Goal: Task Accomplishment & Management: Use online tool/utility

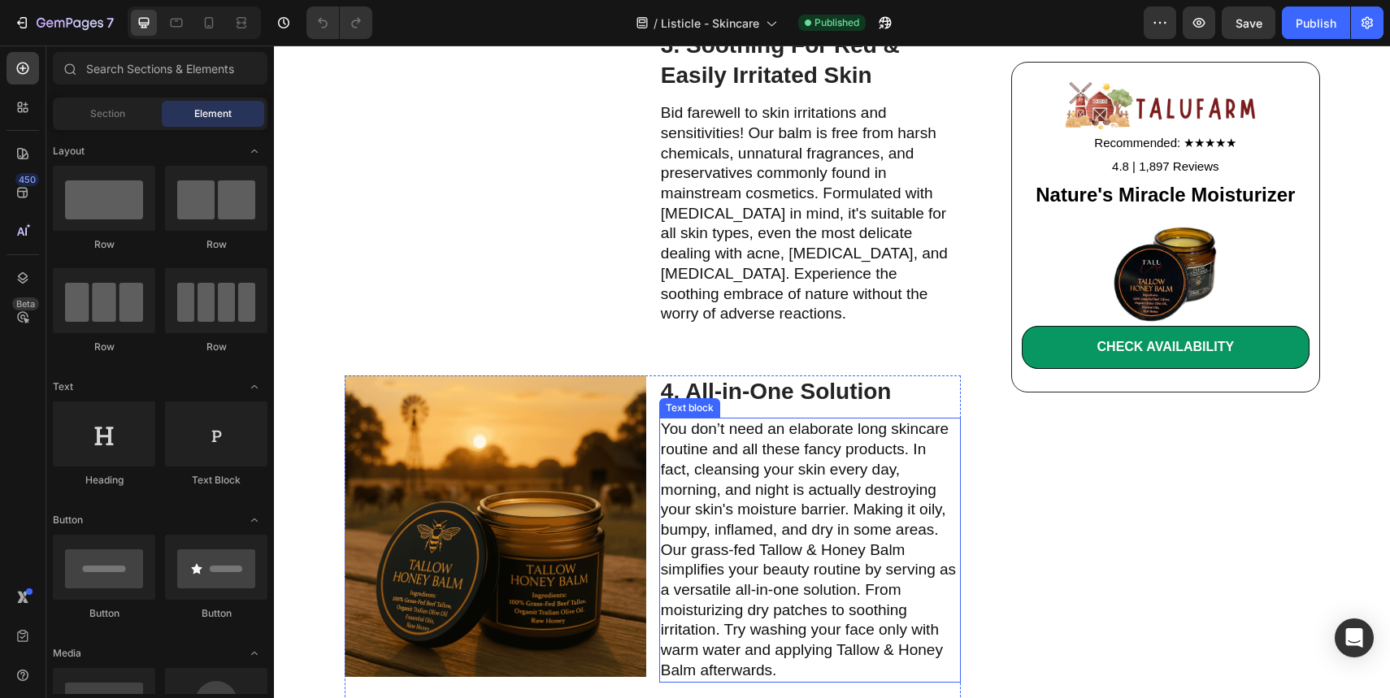
scroll to position [1586, 0]
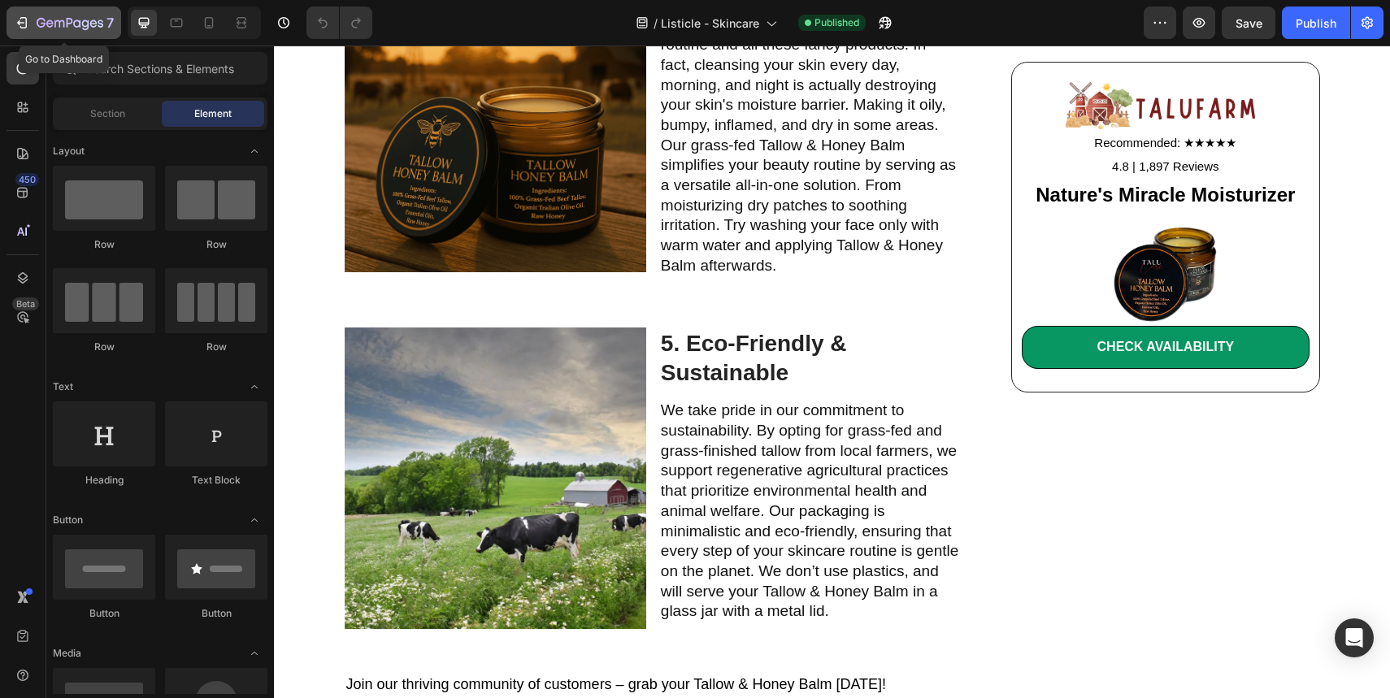
click at [38, 20] on icon "button" at bounding box center [41, 23] width 9 height 10
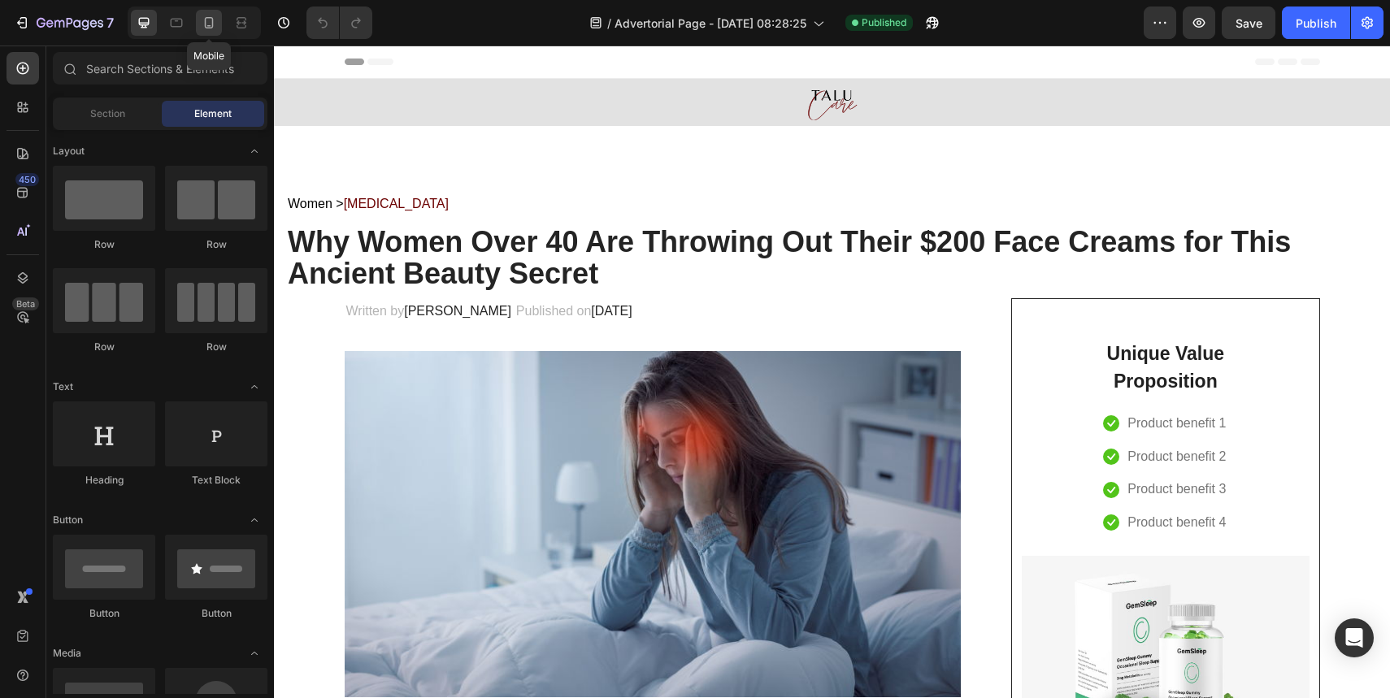
click at [215, 25] on icon at bounding box center [209, 23] width 16 height 16
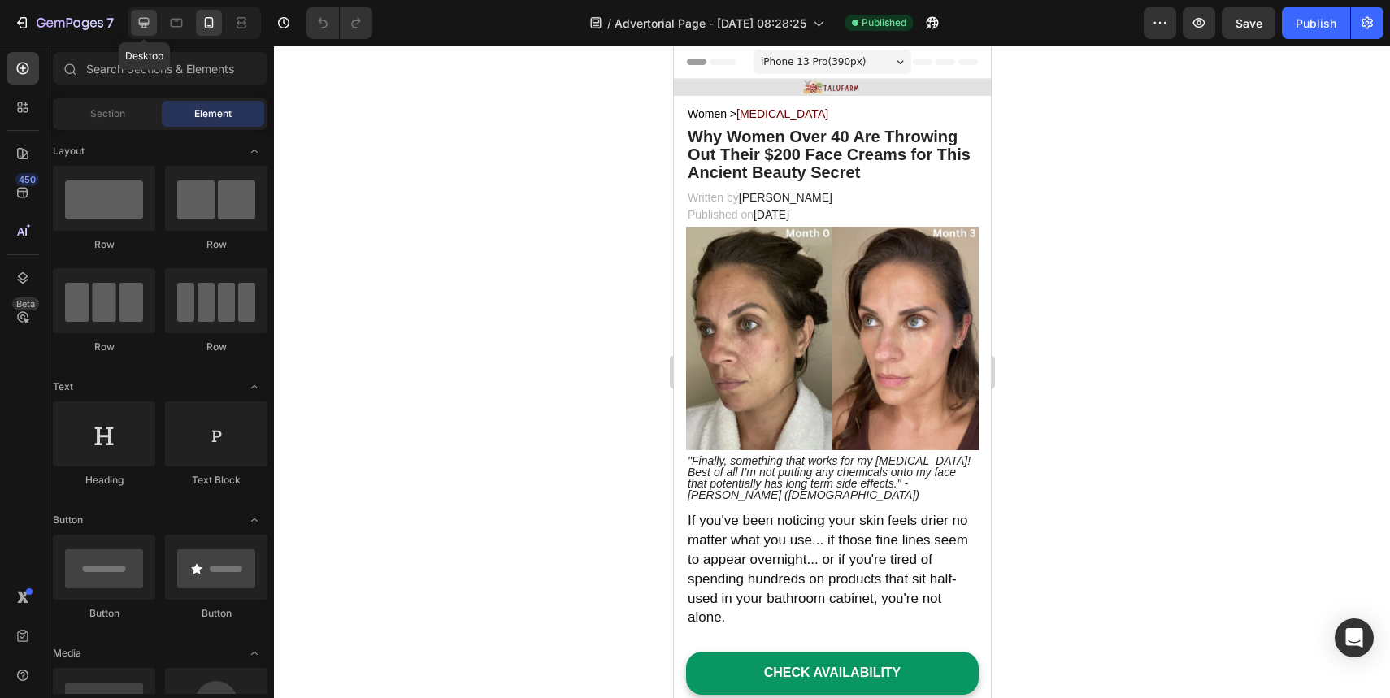
click at [140, 24] on icon at bounding box center [144, 23] width 11 height 11
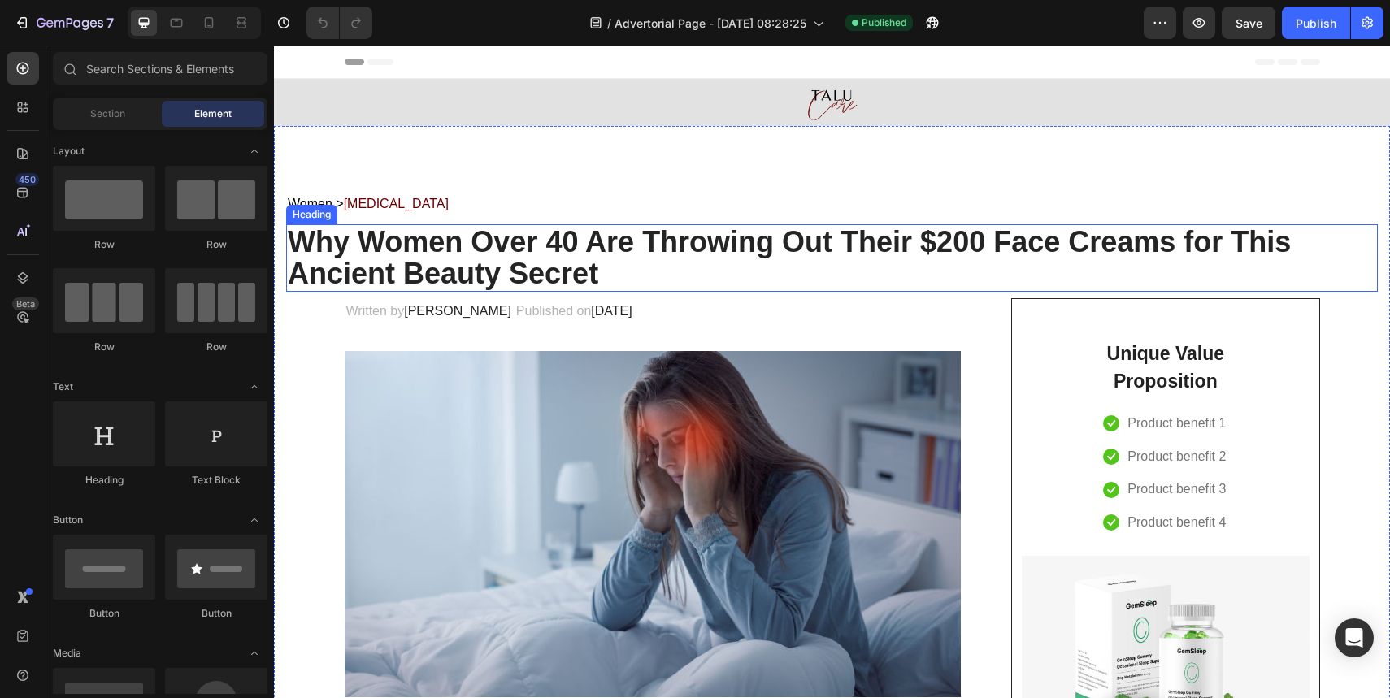
click at [589, 247] on strong "Why Women Over 40 Are Throwing Out Their $200 Face Creams for This Ancient Beau…" at bounding box center [789, 258] width 1003 height 66
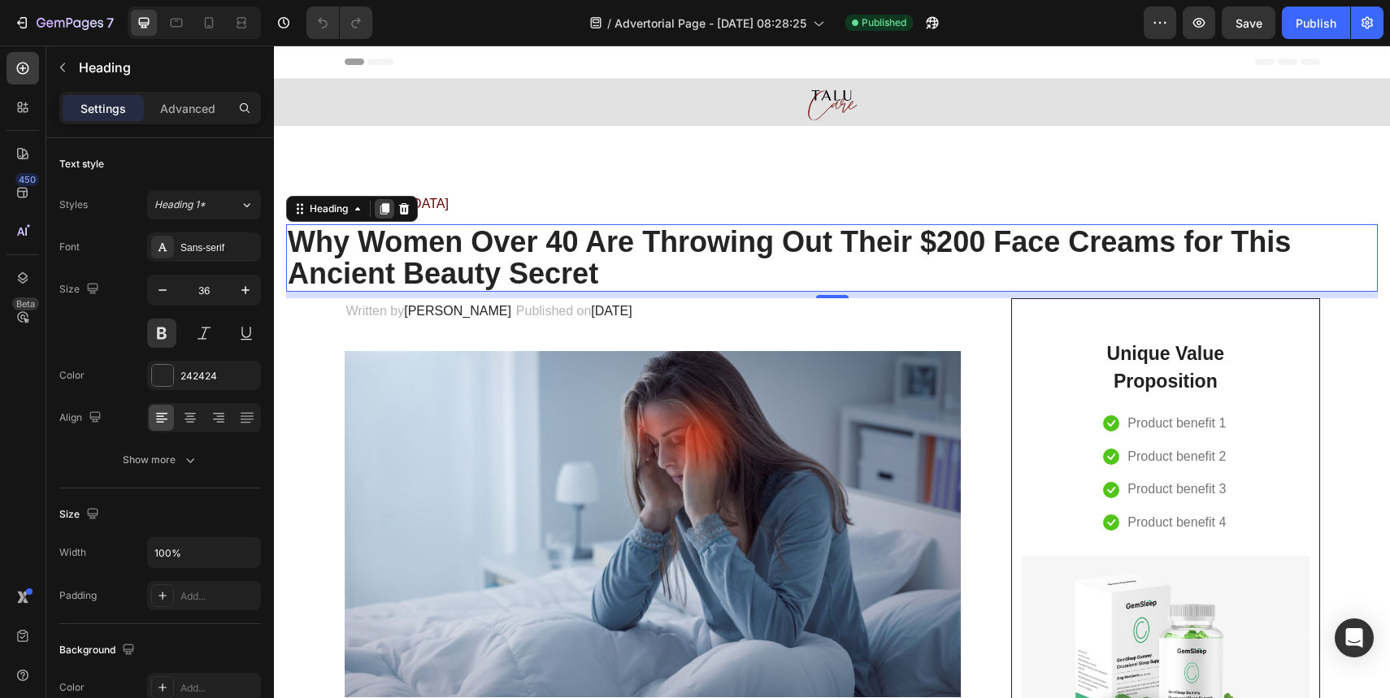
click at [391, 208] on icon at bounding box center [384, 208] width 13 height 13
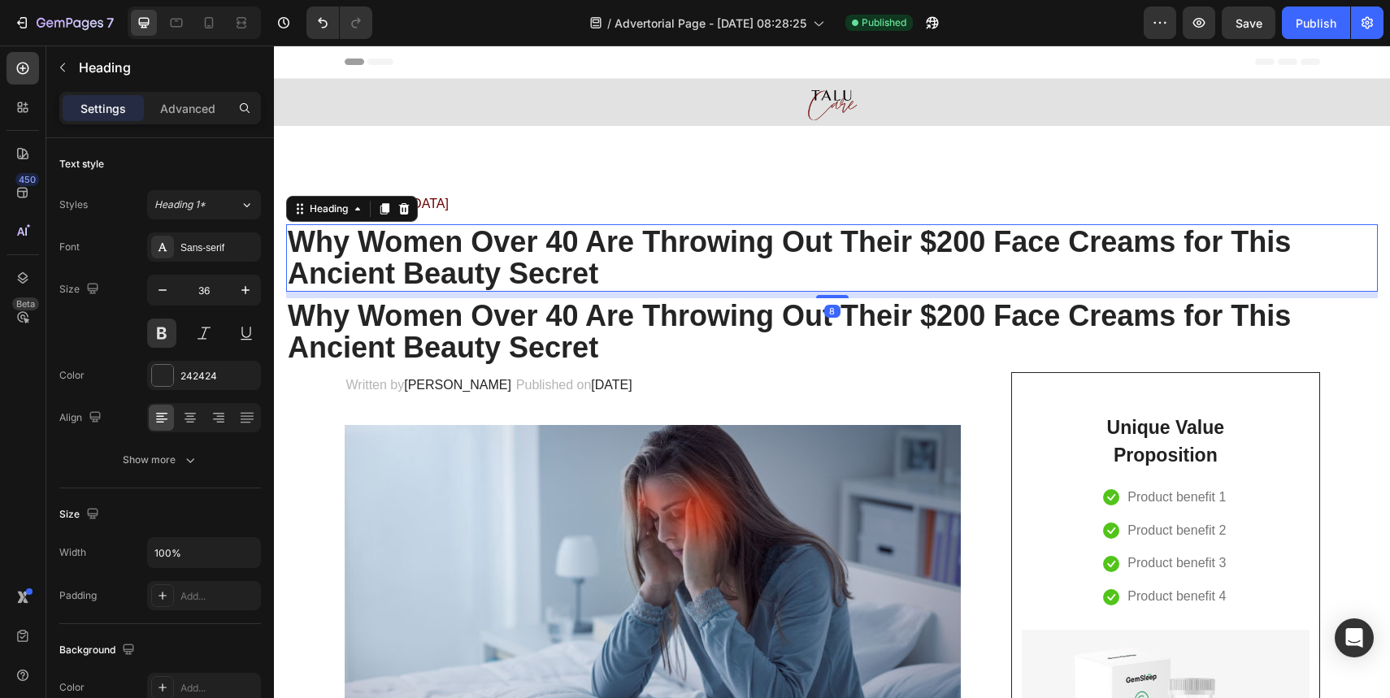
click at [467, 253] on strong "Why Women Over 40 Are Throwing Out Their $200 Face Creams for This Ancient Beau…" at bounding box center [789, 258] width 1003 height 66
click at [191, 102] on p "Advanced" at bounding box center [187, 108] width 55 height 17
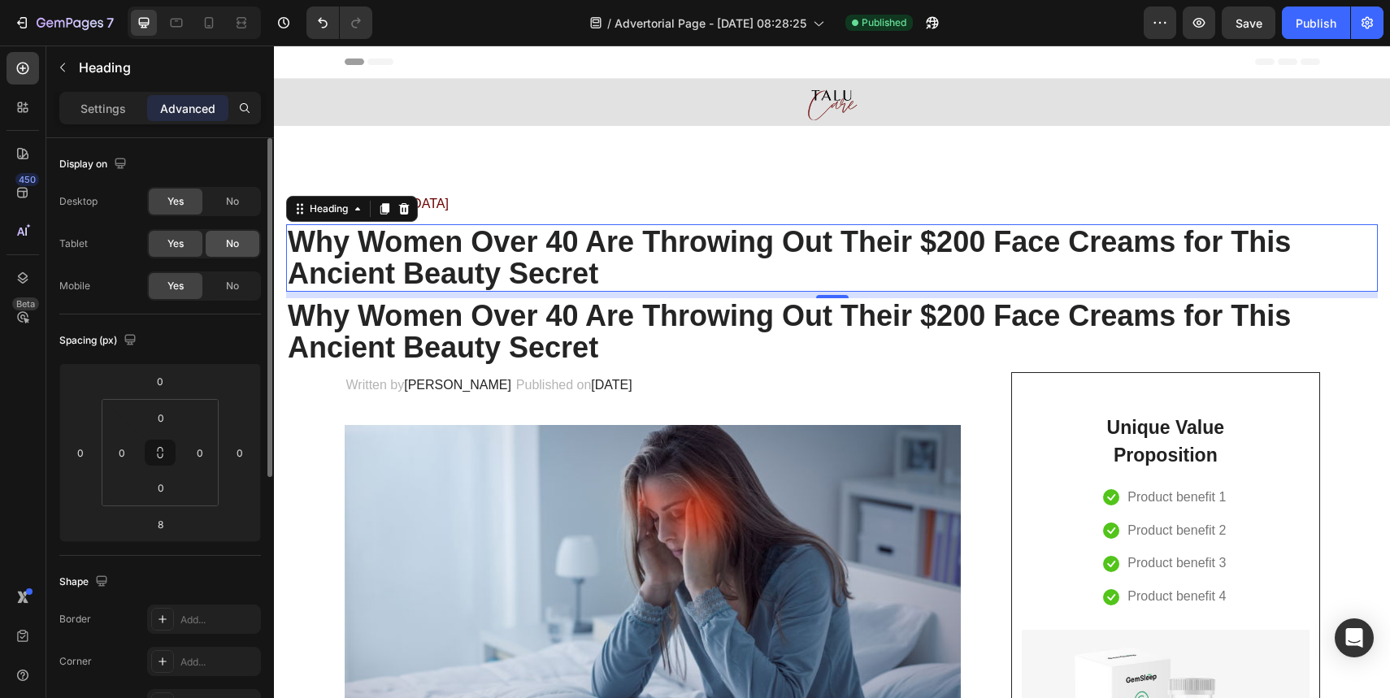
click at [246, 243] on div "No" at bounding box center [233, 244] width 54 height 26
click at [243, 203] on div "No" at bounding box center [233, 202] width 54 height 26
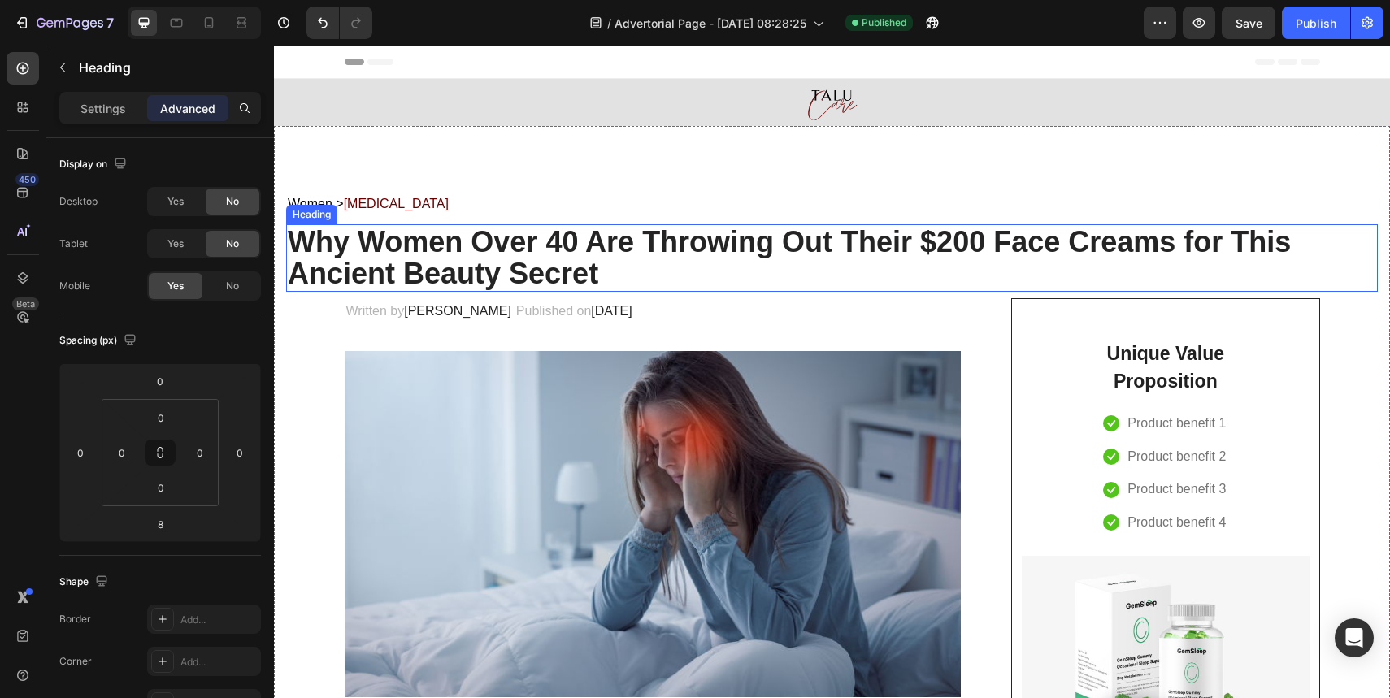
click at [446, 276] on strong "Why Women Over 40 Are Throwing Out Their $200 Face Creams for This Ancient Beau…" at bounding box center [789, 258] width 1003 height 66
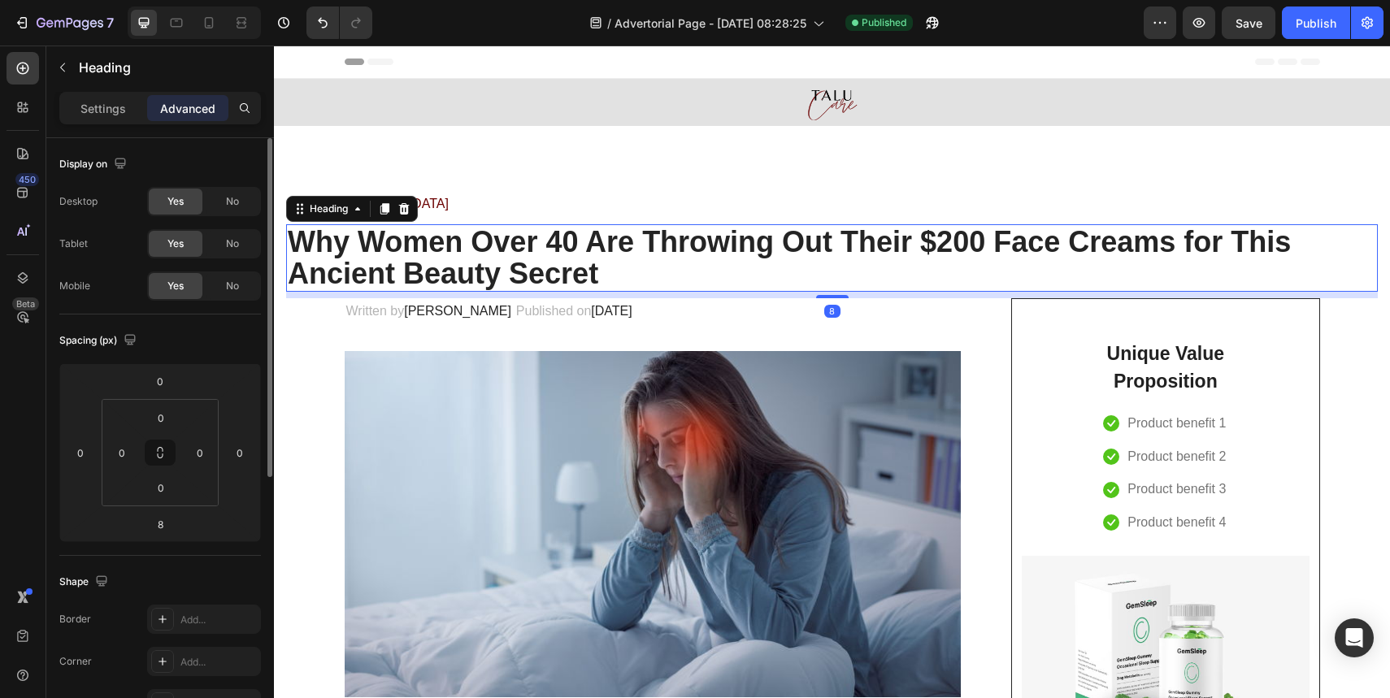
click at [200, 279] on div "Yes" at bounding box center [176, 286] width 54 height 26
click at [215, 280] on div "No" at bounding box center [233, 286] width 54 height 26
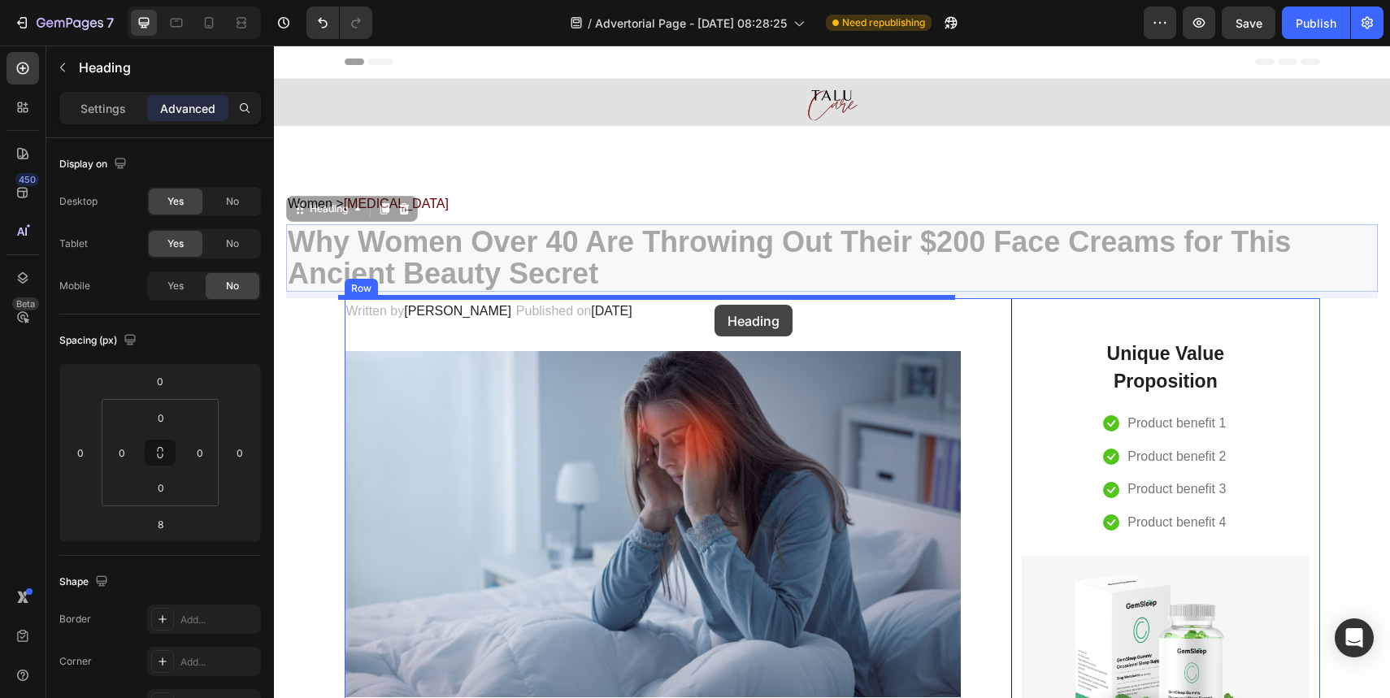
drag, startPoint x: 327, startPoint y: 211, endPoint x: 715, endPoint y: 305, distance: 398.9
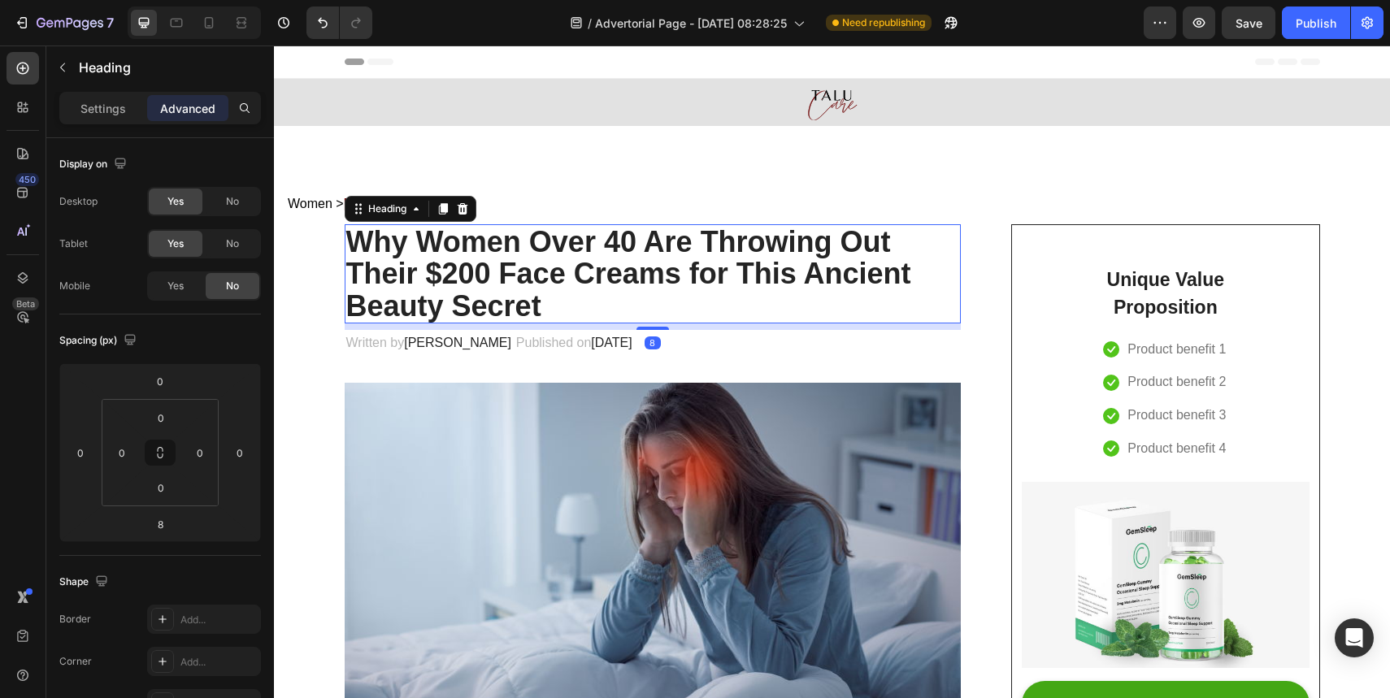
click at [345, 205] on div "Heading" at bounding box center [411, 209] width 132 height 26
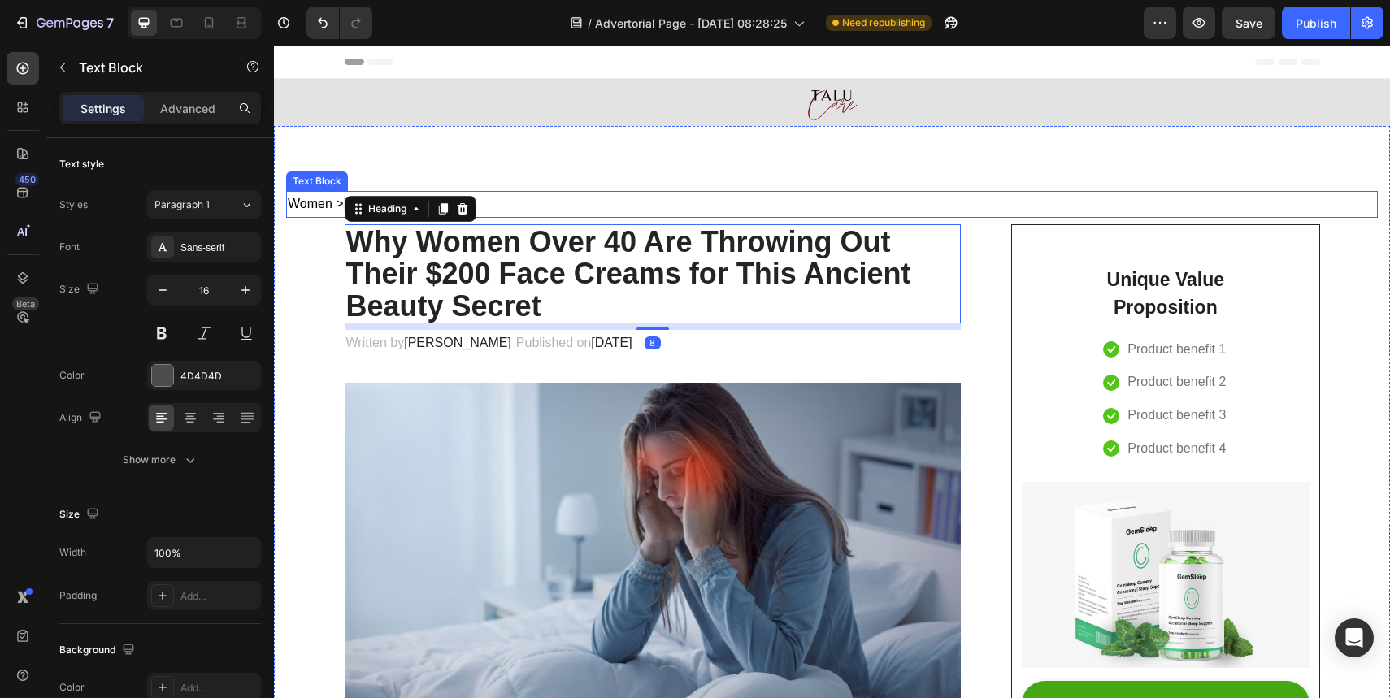
click at [310, 203] on span "Women >" at bounding box center [316, 204] width 56 height 14
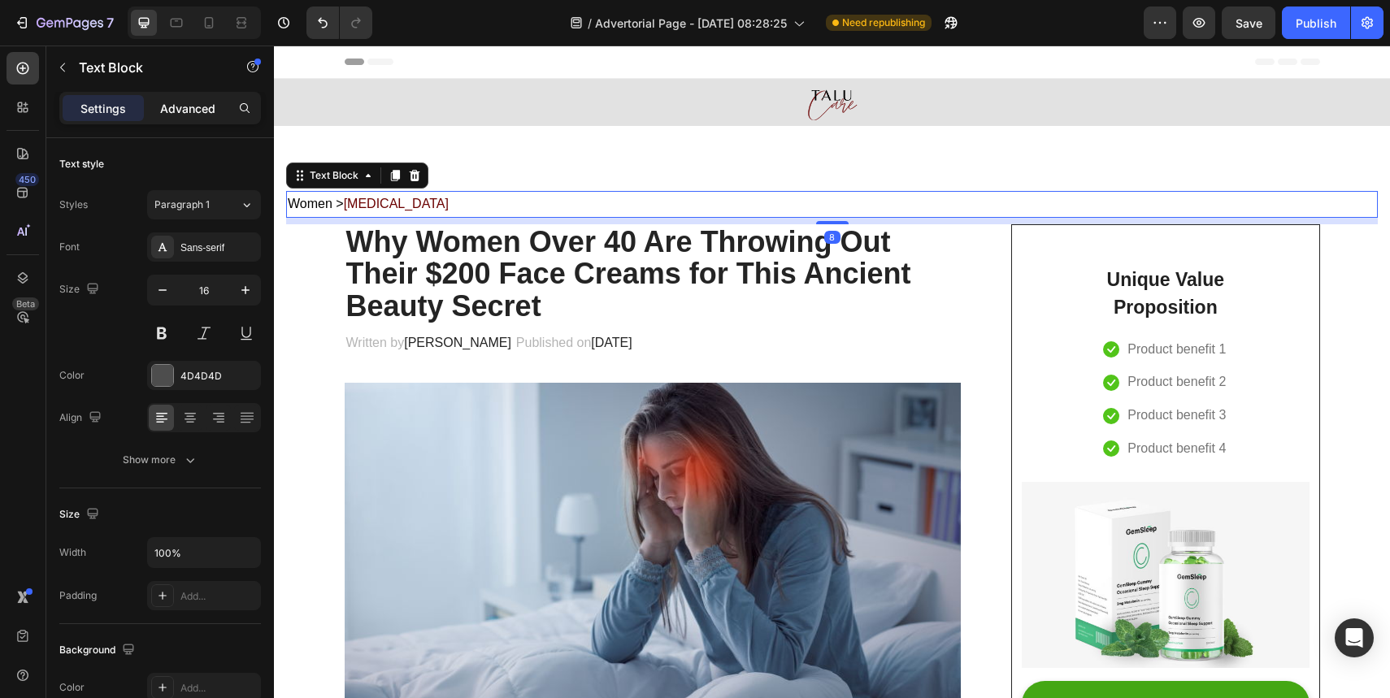
click at [200, 108] on p "Advanced" at bounding box center [187, 108] width 55 height 17
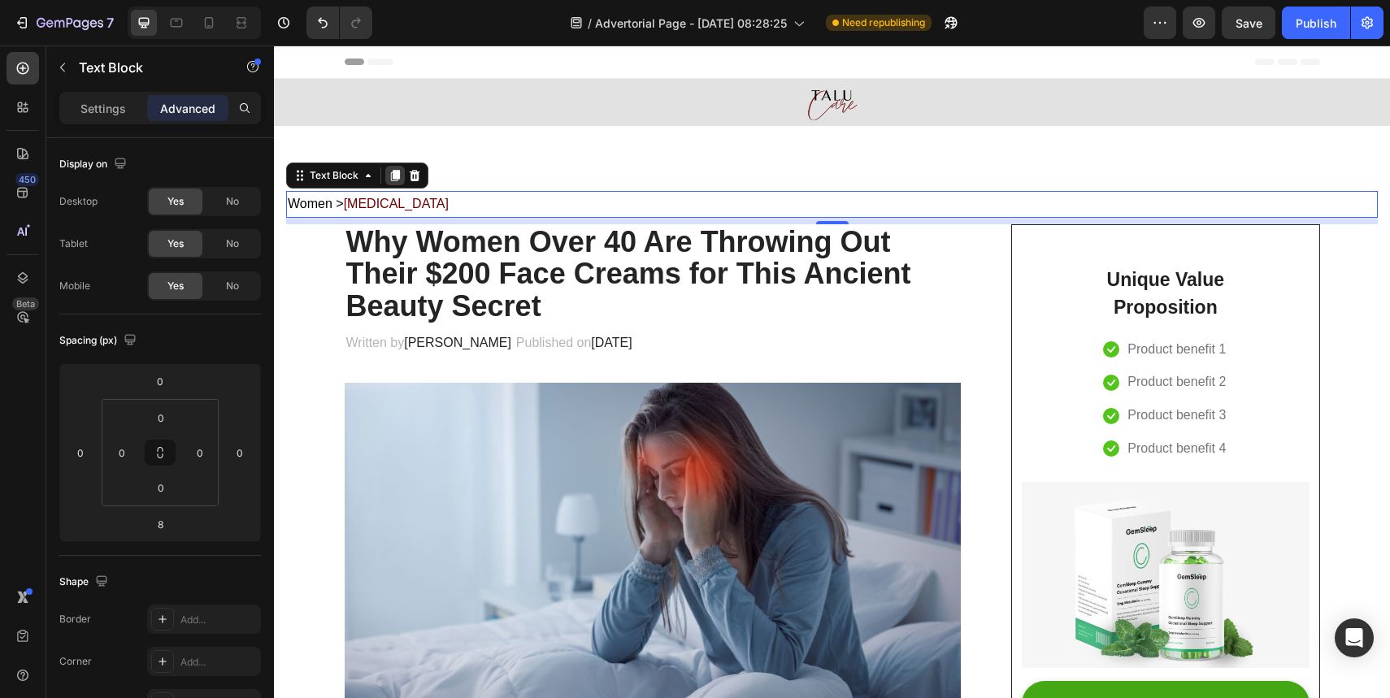
click at [397, 176] on icon at bounding box center [395, 175] width 9 height 11
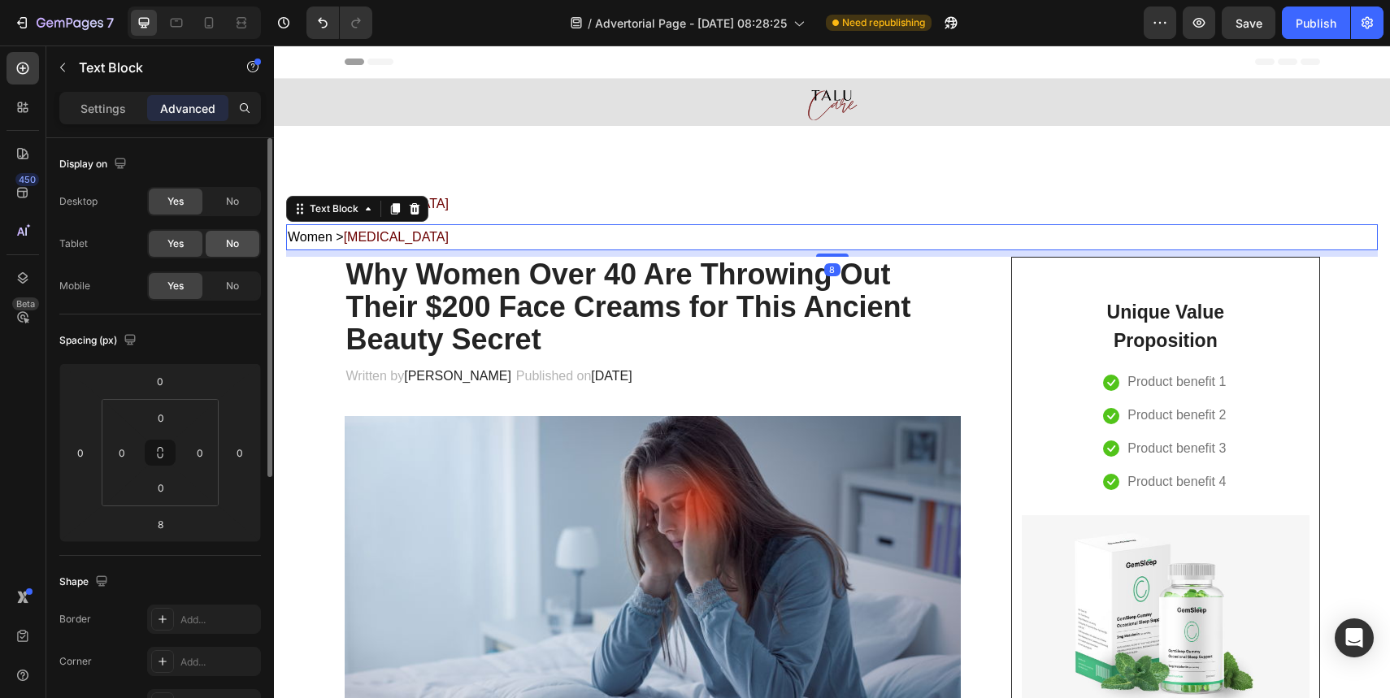
click at [240, 240] on div "No" at bounding box center [233, 244] width 54 height 26
click at [239, 205] on div "No" at bounding box center [233, 202] width 54 height 26
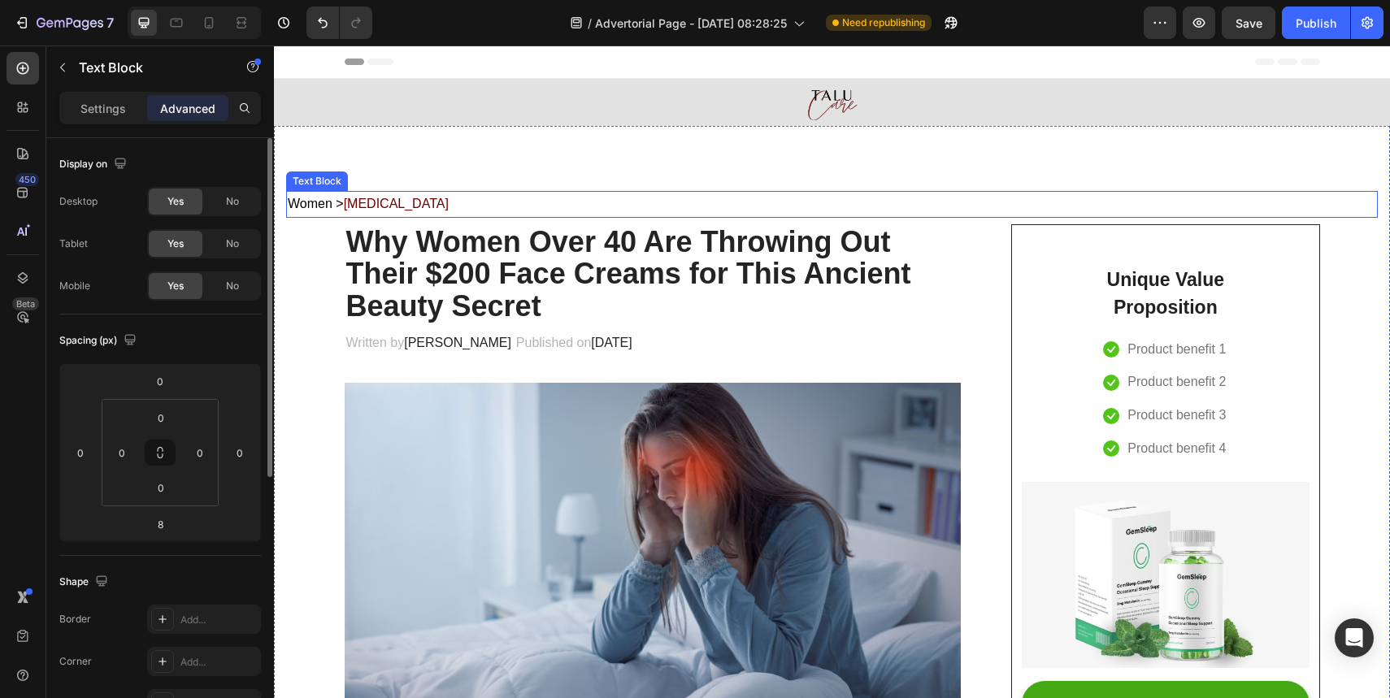
click at [449, 206] on p "Women > Skin Care" at bounding box center [832, 205] width 1089 height 24
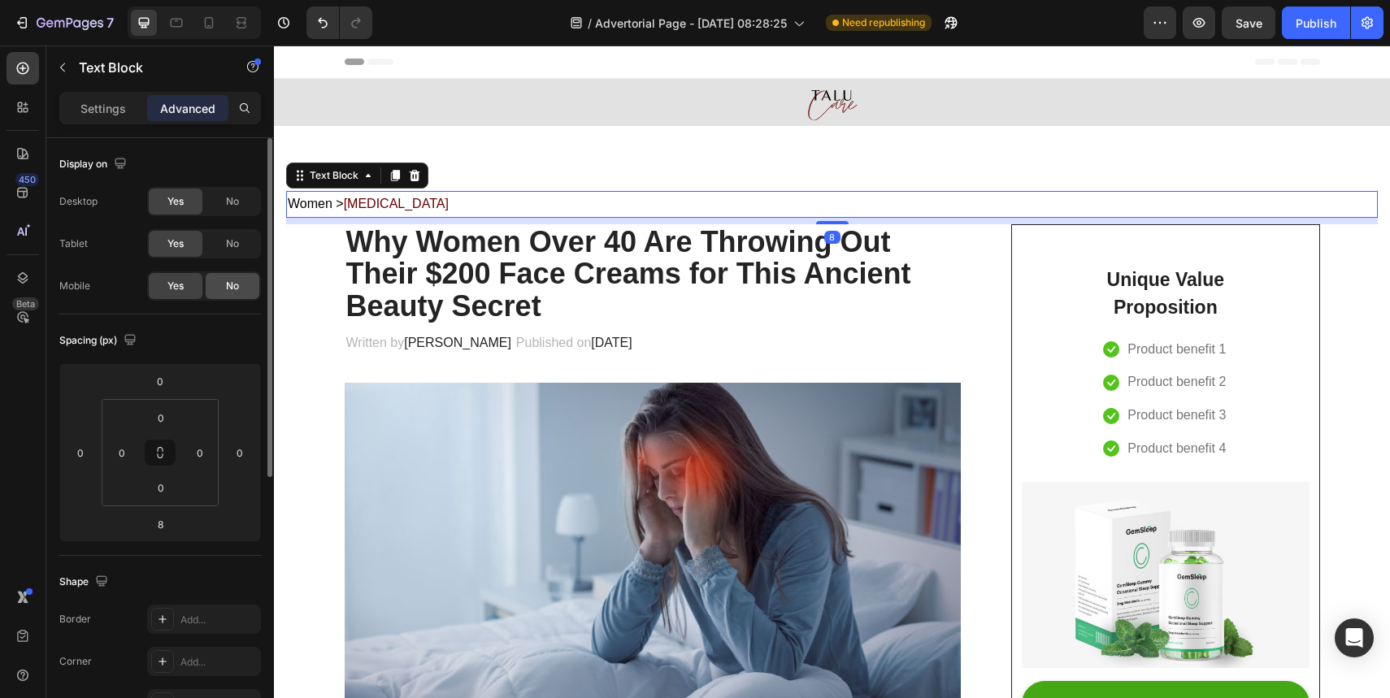
click at [246, 281] on div "No" at bounding box center [233, 286] width 54 height 26
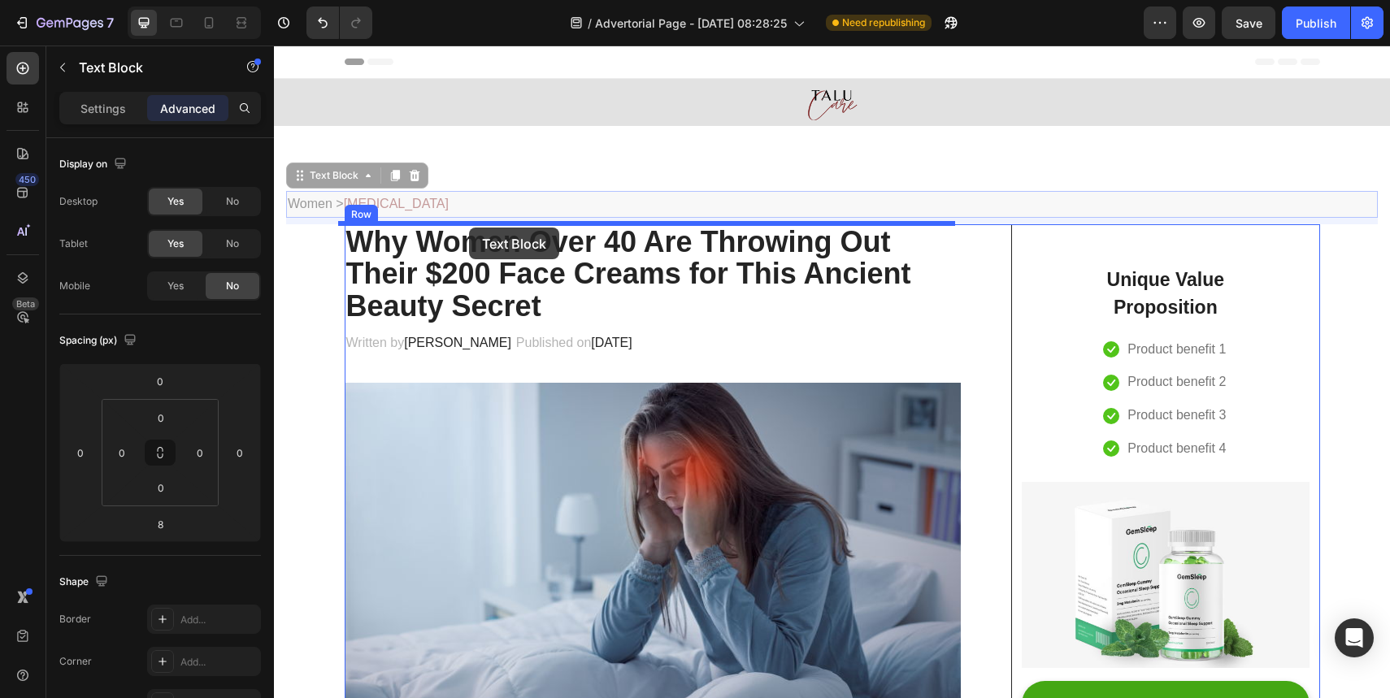
drag, startPoint x: 347, startPoint y: 178, endPoint x: 469, endPoint y: 228, distance: 131.6
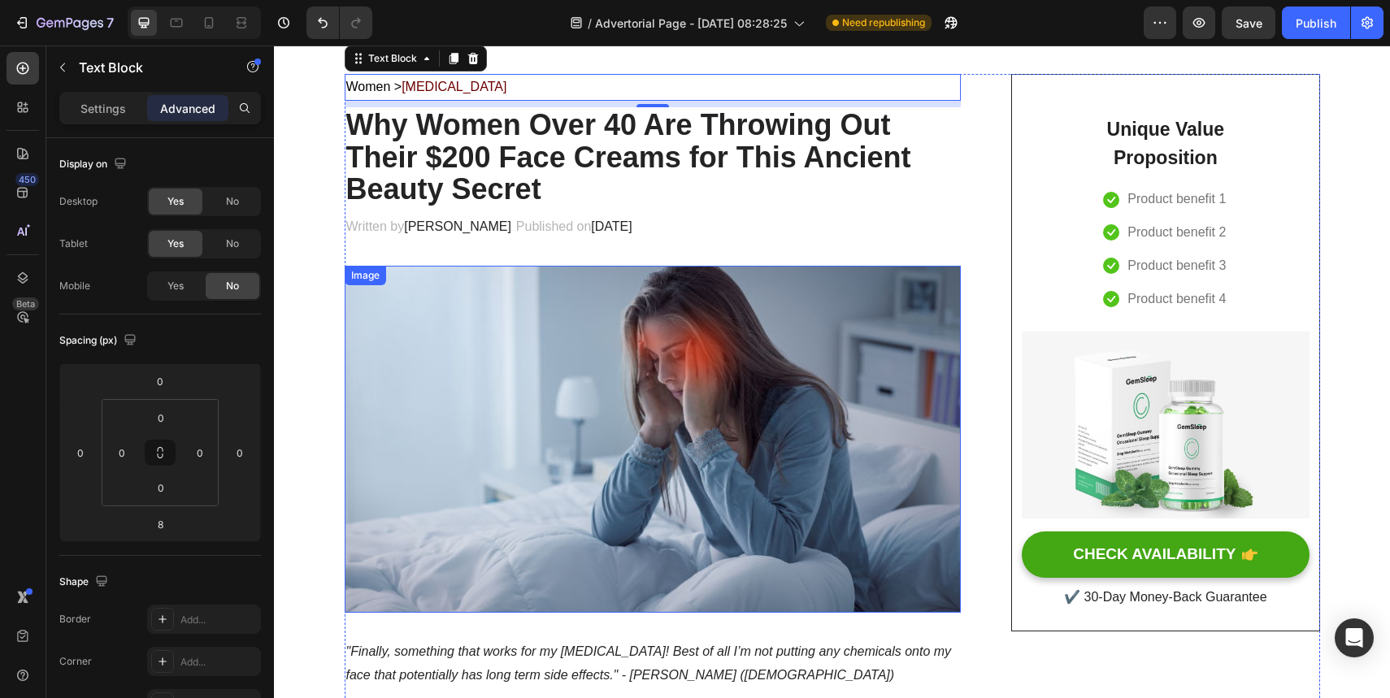
scroll to position [72, 0]
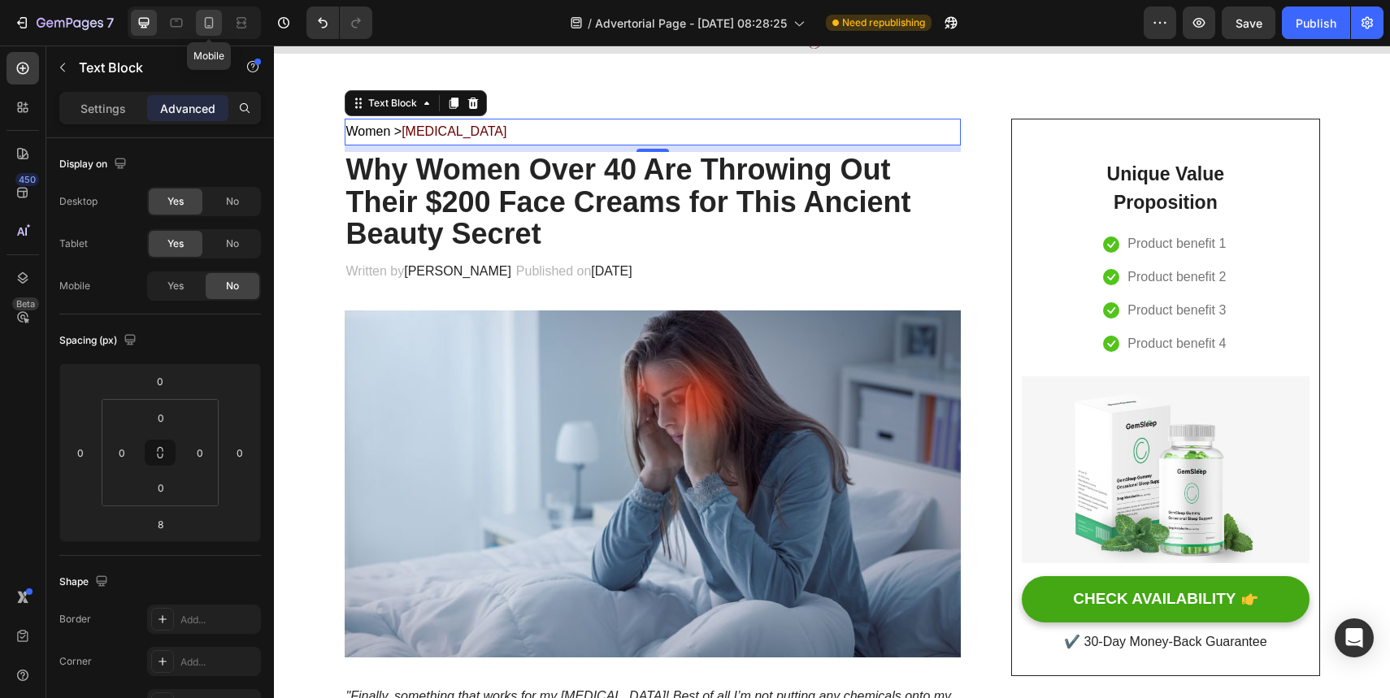
click at [214, 22] on icon at bounding box center [209, 23] width 16 height 16
type input "0"
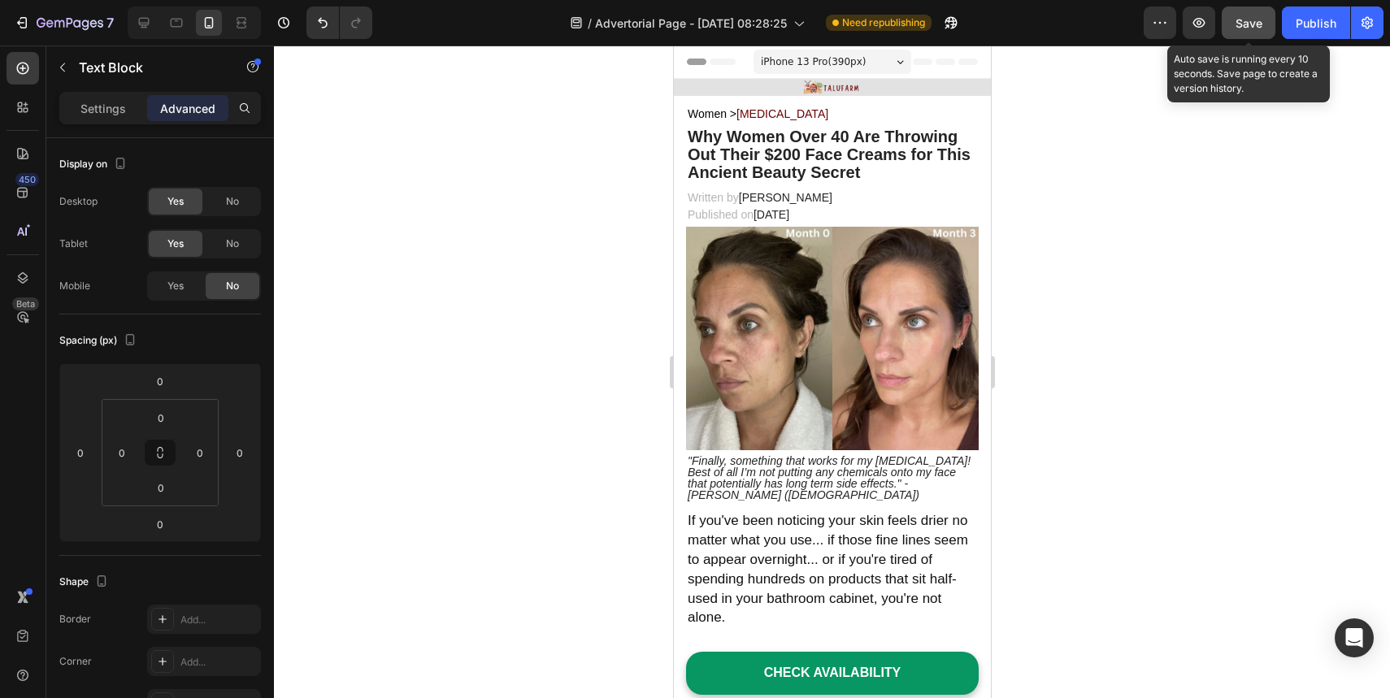
click at [1263, 30] on button "Save" at bounding box center [1249, 23] width 54 height 33
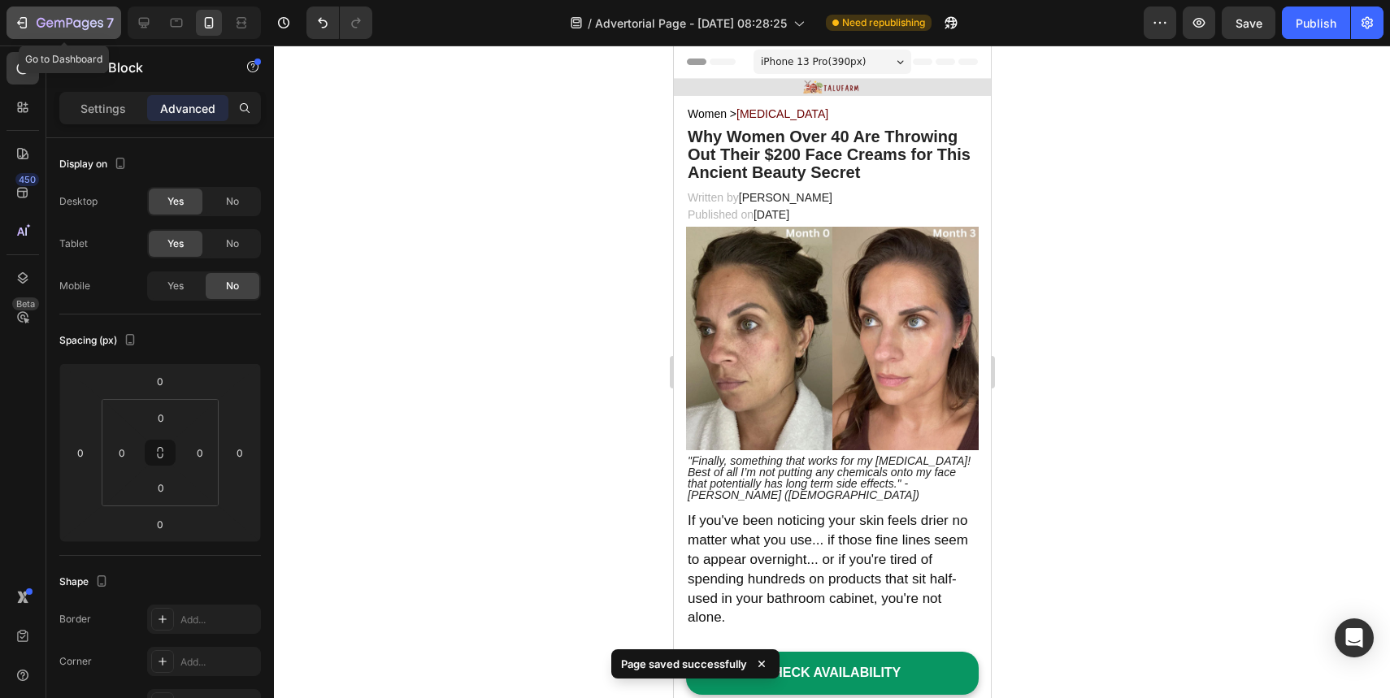
click at [82, 17] on icon "button" at bounding box center [70, 24] width 67 height 14
